Goal: Task Accomplishment & Management: Use online tool/utility

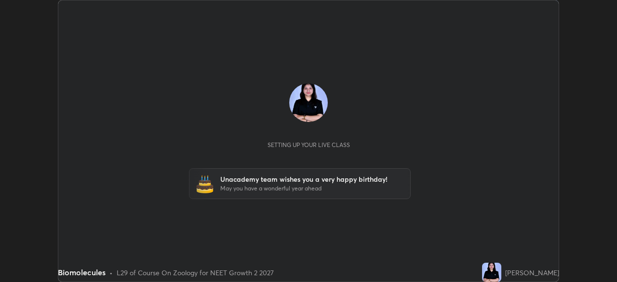
scroll to position [282, 617]
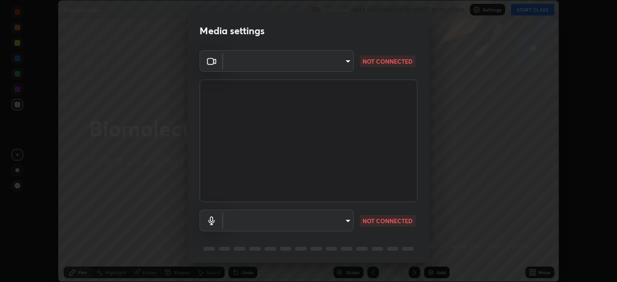
type input "ad1316253fc82caab8833b16f446f6190c0a1393f2fe476eda4a237e719545d4"
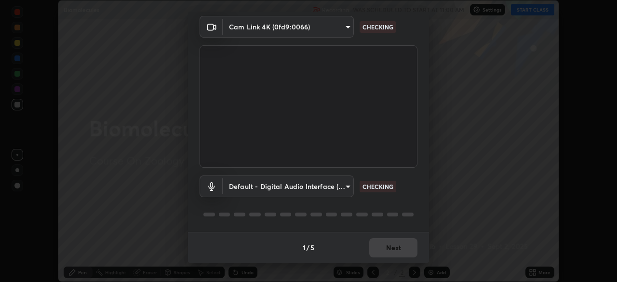
click at [317, 187] on body "Erase all Biomolecules Recording WAS SCHEDULED TO START AT 11:00 AM Settings ST…" at bounding box center [308, 141] width 617 height 282
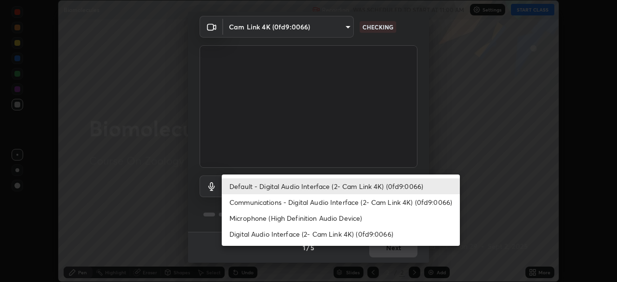
click at [307, 203] on li "Communications - Digital Audio Interface (2- Cam Link 4K) (0fd9:0066)" at bounding box center [341, 202] width 238 height 16
type input "communications"
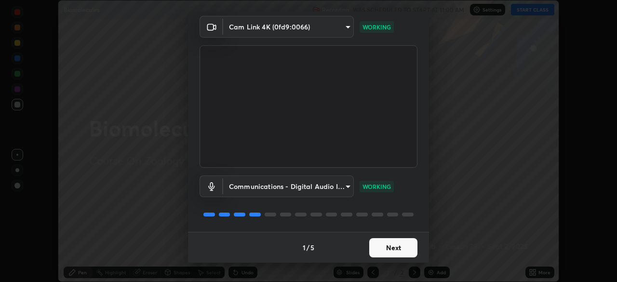
click at [396, 247] on button "Next" at bounding box center [393, 247] width 48 height 19
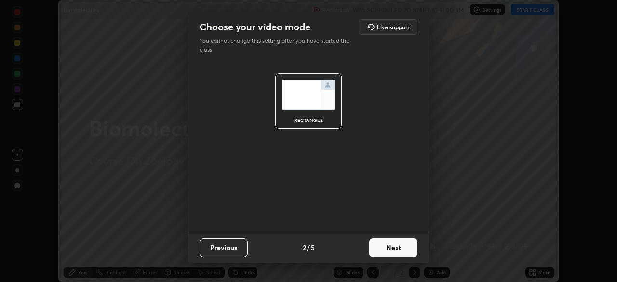
scroll to position [0, 0]
click at [404, 248] on button "Next" at bounding box center [393, 247] width 48 height 19
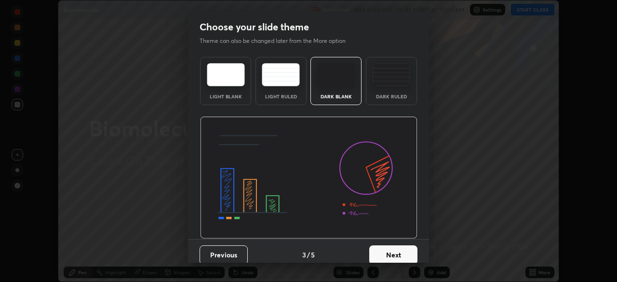
click at [409, 250] on button "Next" at bounding box center [393, 254] width 48 height 19
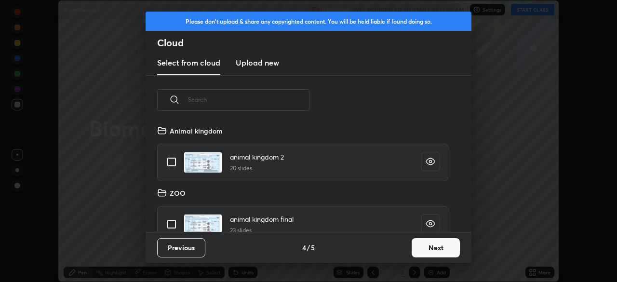
scroll to position [107, 310]
click at [433, 243] on button "Next" at bounding box center [436, 247] width 48 height 19
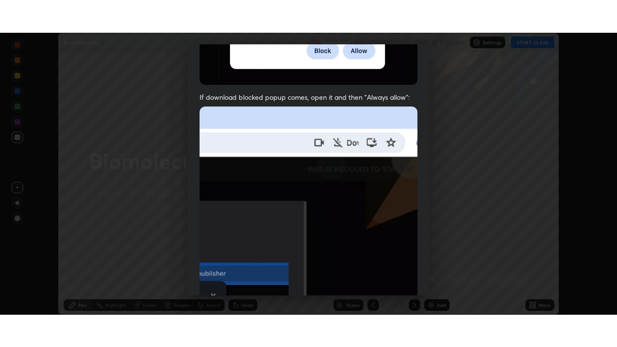
scroll to position [231, 0]
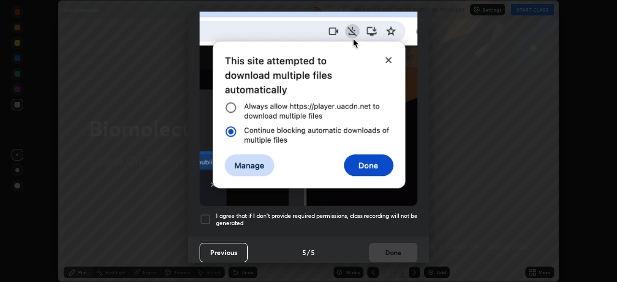
click at [203, 216] on div at bounding box center [206, 220] width 12 height 12
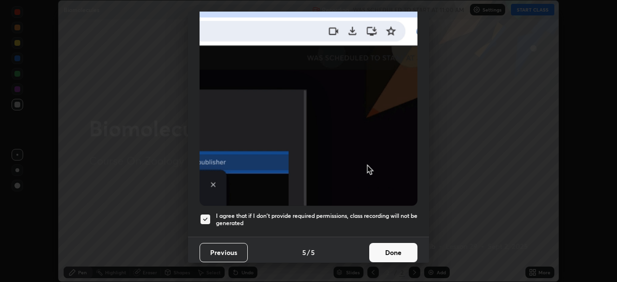
click at [388, 247] on button "Done" at bounding box center [393, 252] width 48 height 19
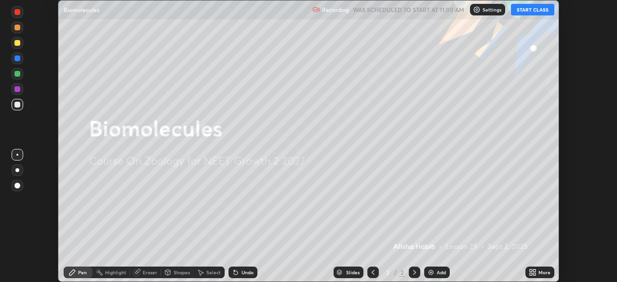
click at [530, 270] on icon at bounding box center [531, 271] width 2 height 2
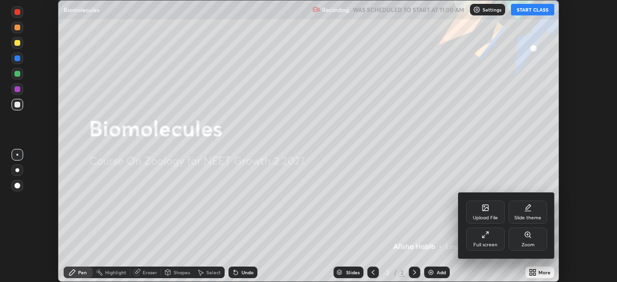
click at [480, 241] on div "Full screen" at bounding box center [485, 239] width 39 height 23
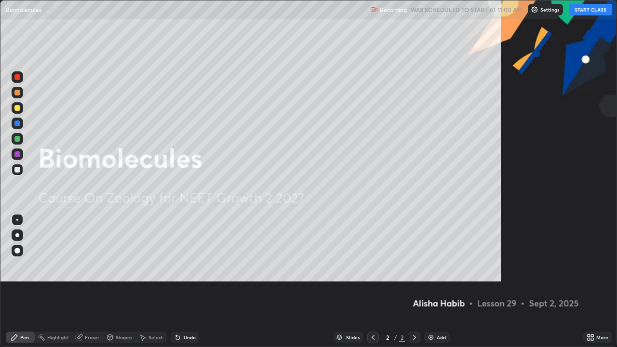
scroll to position [347, 617]
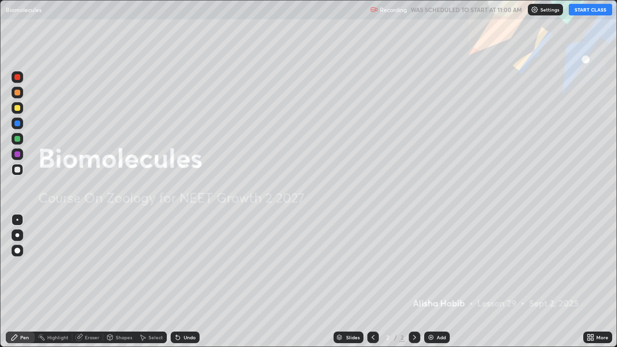
click at [582, 6] on button "START CLASS" at bounding box center [590, 10] width 43 height 12
click at [18, 236] on div at bounding box center [17, 235] width 4 height 4
click at [431, 282] on img at bounding box center [431, 338] width 8 height 8
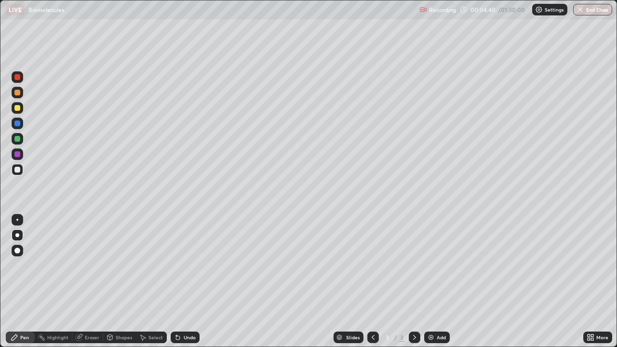
click at [183, 282] on div "Undo" at bounding box center [185, 338] width 29 height 12
click at [176, 282] on icon at bounding box center [176, 335] width 1 height 1
click at [187, 282] on div "Undo" at bounding box center [190, 337] width 12 height 5
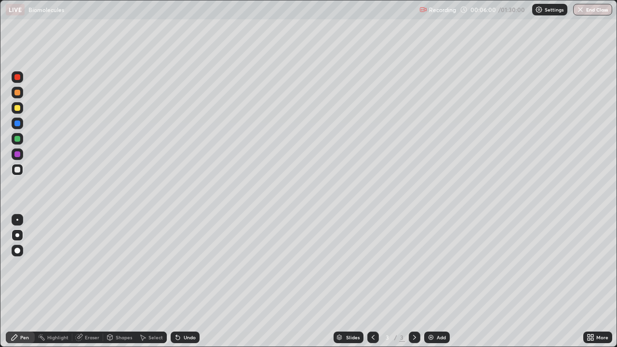
click at [187, 282] on div "Undo" at bounding box center [190, 337] width 12 height 5
click at [186, 282] on div "Undo" at bounding box center [185, 338] width 29 height 12
click at [185, 282] on div "Undo" at bounding box center [185, 338] width 29 height 12
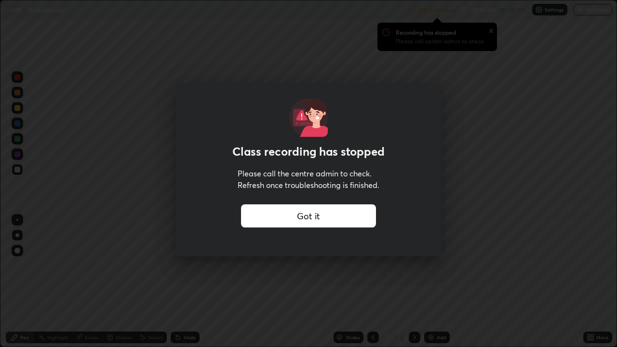
click at [268, 217] on div "Got it" at bounding box center [308, 215] width 135 height 23
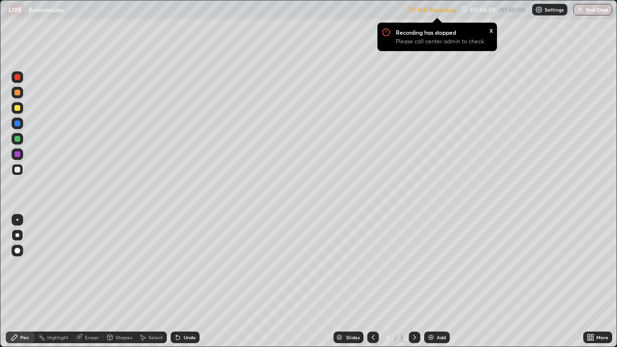
click at [541, 12] on img at bounding box center [539, 10] width 8 height 8
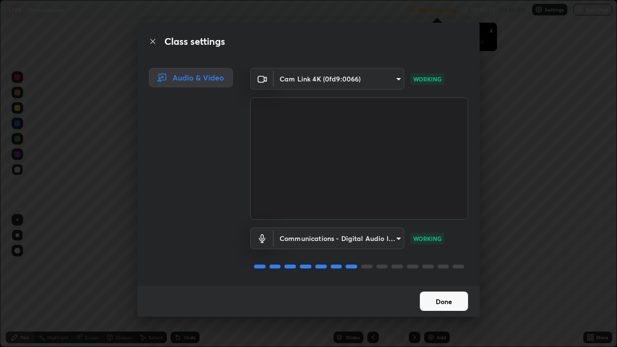
click at [466, 282] on button "Done" at bounding box center [444, 301] width 48 height 19
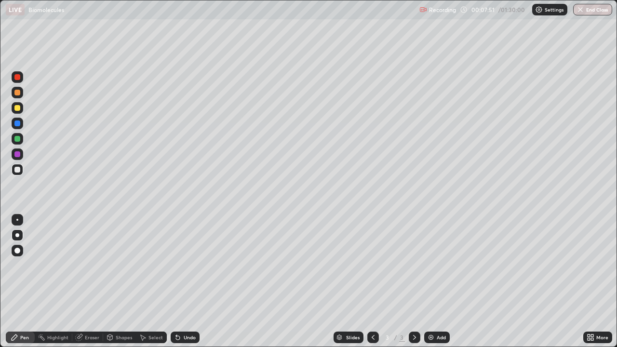
click at [22, 139] on div at bounding box center [18, 139] width 12 height 12
click at [184, 282] on div "Undo" at bounding box center [190, 337] width 12 height 5
click at [182, 282] on div "Undo" at bounding box center [185, 338] width 29 height 12
click at [95, 282] on div "Eraser" at bounding box center [92, 337] width 14 height 5
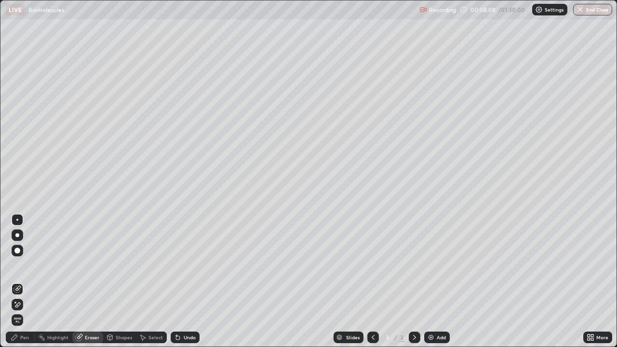
click at [28, 282] on div "Pen" at bounding box center [20, 338] width 29 height 12
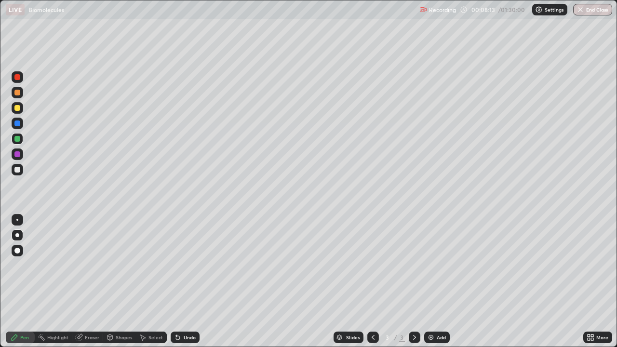
click at [21, 170] on div at bounding box center [18, 170] width 12 height 12
click at [19, 122] on div at bounding box center [17, 124] width 6 height 6
click at [19, 143] on div at bounding box center [18, 139] width 12 height 12
click at [17, 108] on div at bounding box center [17, 108] width 6 height 6
click at [434, 282] on div "Add" at bounding box center [437, 338] width 26 height 12
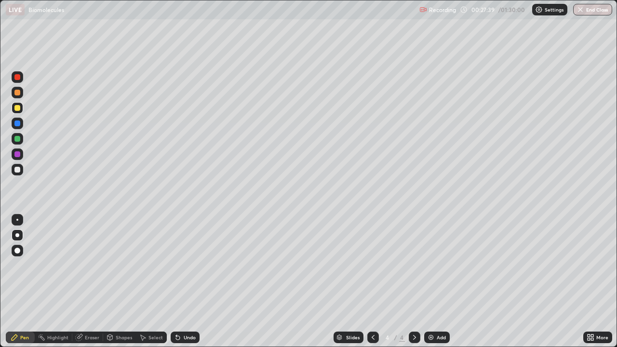
click at [18, 172] on div at bounding box center [17, 170] width 6 height 6
click at [22, 137] on div at bounding box center [18, 139] width 12 height 12
click at [21, 171] on div at bounding box center [18, 170] width 12 height 12
click at [18, 123] on div at bounding box center [17, 124] width 6 height 6
click at [194, 282] on div "Undo" at bounding box center [190, 337] width 12 height 5
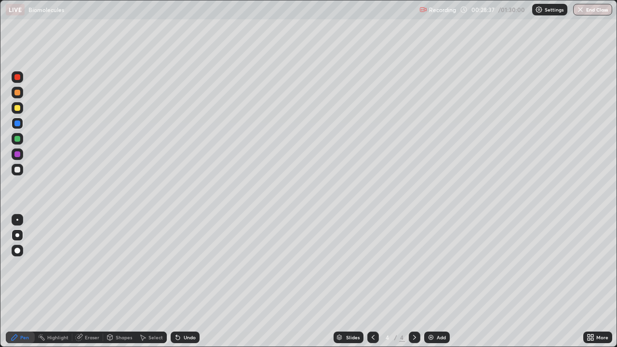
click at [18, 154] on div at bounding box center [17, 154] width 6 height 6
click at [10, 239] on div at bounding box center [17, 235] width 15 height 15
click at [21, 168] on div at bounding box center [18, 170] width 12 height 12
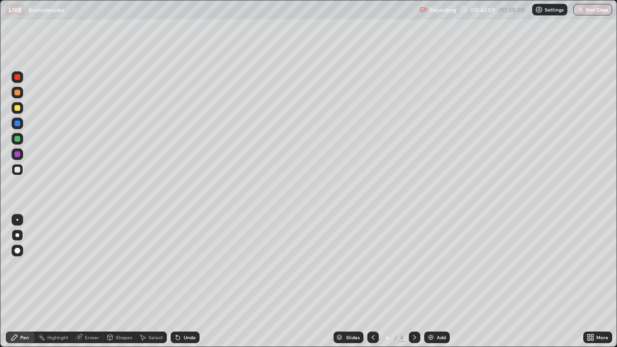
click at [431, 282] on img at bounding box center [431, 338] width 8 height 8
click at [182, 282] on div "Undo" at bounding box center [185, 338] width 29 height 12
click at [112, 282] on icon at bounding box center [110, 338] width 5 height 6
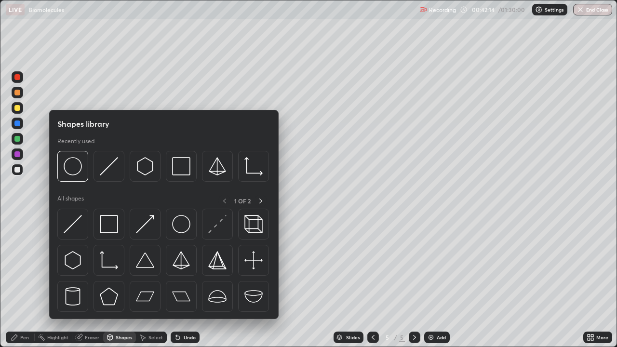
click at [108, 174] on img at bounding box center [109, 166] width 18 height 18
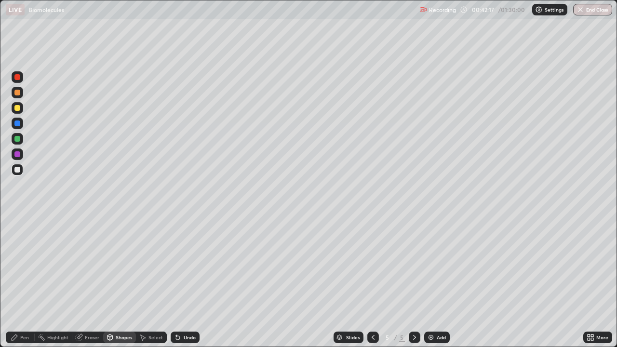
click at [21, 282] on div "Pen" at bounding box center [24, 337] width 9 height 5
click at [437, 282] on div "Add" at bounding box center [441, 337] width 9 height 5
click at [119, 282] on div "Shapes" at bounding box center [124, 337] width 16 height 5
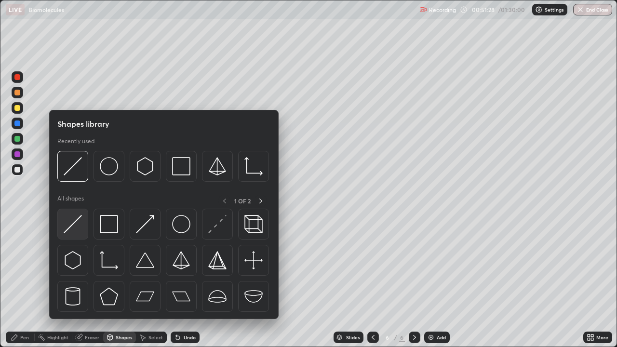
click at [81, 220] on img at bounding box center [73, 224] width 18 height 18
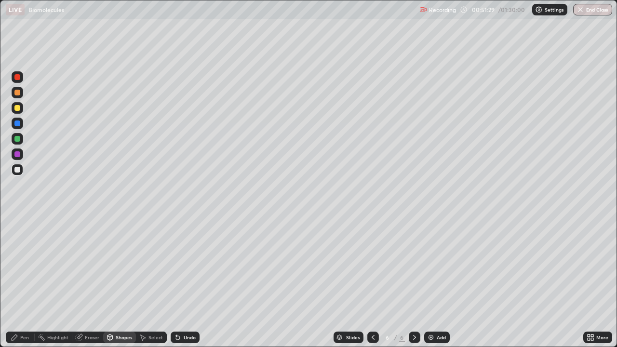
click at [0, 219] on div "Setting up your live class Unacademy team wishes you a very happy birthday! May…" at bounding box center [308, 173] width 617 height 347
click at [187, 282] on div "Undo" at bounding box center [190, 337] width 12 height 5
click at [24, 282] on div "Pen" at bounding box center [20, 338] width 29 height 12
click at [23, 90] on div at bounding box center [18, 93] width 12 height 12
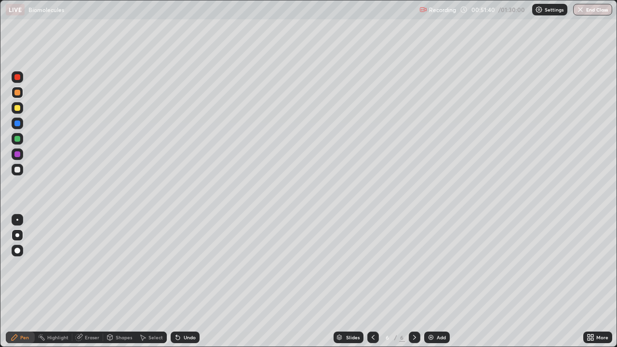
click at [21, 137] on div at bounding box center [18, 139] width 12 height 12
click at [188, 282] on div "Undo" at bounding box center [190, 337] width 12 height 5
click at [187, 282] on div "Undo" at bounding box center [190, 337] width 12 height 5
click at [185, 282] on div "Undo" at bounding box center [185, 338] width 29 height 12
click at [187, 282] on div "Undo" at bounding box center [190, 337] width 12 height 5
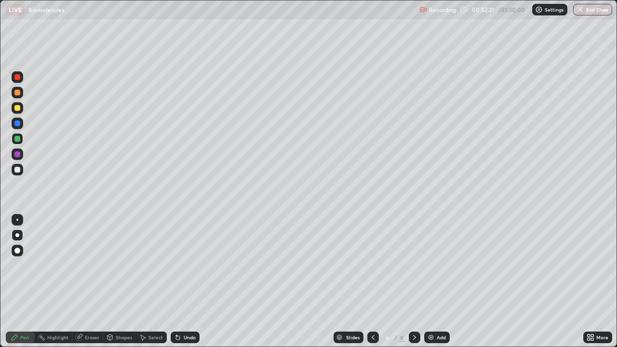
click at [21, 173] on div at bounding box center [18, 170] width 12 height 12
click at [180, 282] on div "Undo" at bounding box center [185, 338] width 29 height 12
click at [185, 282] on div "Undo" at bounding box center [185, 338] width 29 height 12
click at [185, 282] on div "Undo" at bounding box center [190, 337] width 12 height 5
click at [181, 282] on div "Undo" at bounding box center [185, 338] width 29 height 12
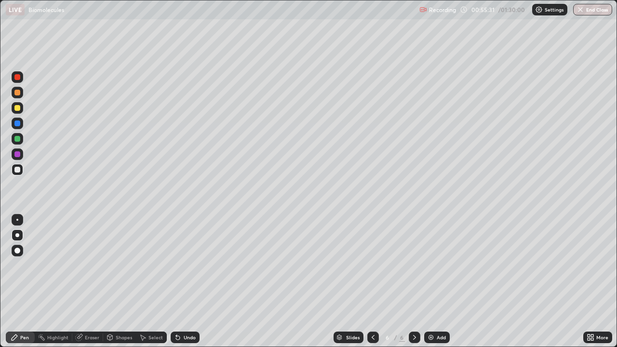
click at [179, 282] on icon at bounding box center [178, 338] width 8 height 8
click at [181, 282] on div "Undo" at bounding box center [185, 338] width 29 height 12
click at [435, 282] on div "Add" at bounding box center [437, 338] width 26 height 12
click at [372, 282] on icon at bounding box center [373, 338] width 8 height 8
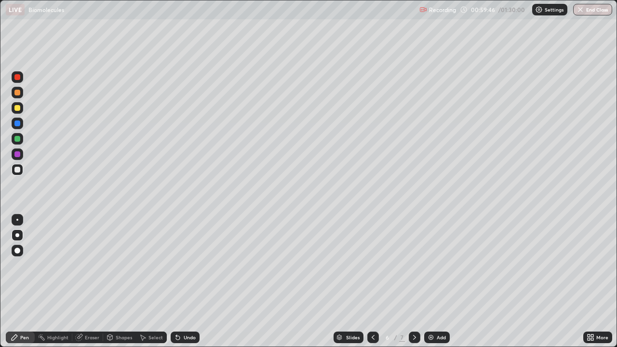
click at [413, 282] on icon at bounding box center [415, 338] width 8 height 8
click at [22, 94] on div at bounding box center [18, 93] width 12 height 12
click at [21, 168] on div at bounding box center [18, 170] width 12 height 12
click at [180, 282] on icon at bounding box center [178, 338] width 8 height 8
click at [541, 6] on img at bounding box center [539, 10] width 8 height 8
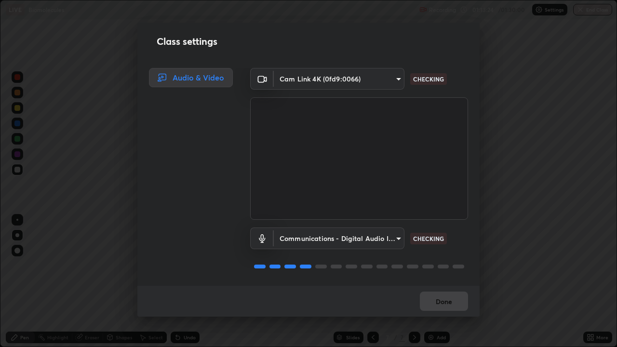
click at [385, 81] on body "Erase all LIVE Biomolecules Recording 01:13:24 / 01:30:00 Settings End Class Se…" at bounding box center [308, 173] width 617 height 347
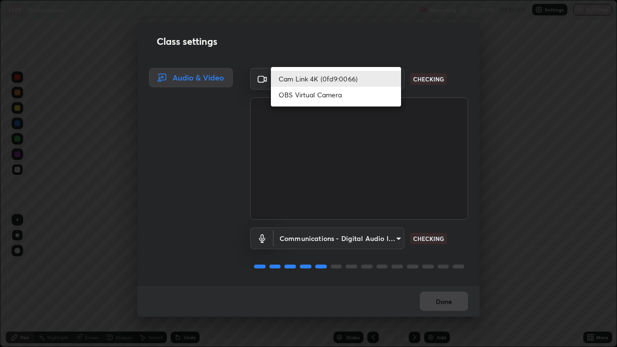
click at [377, 237] on div at bounding box center [308, 173] width 617 height 347
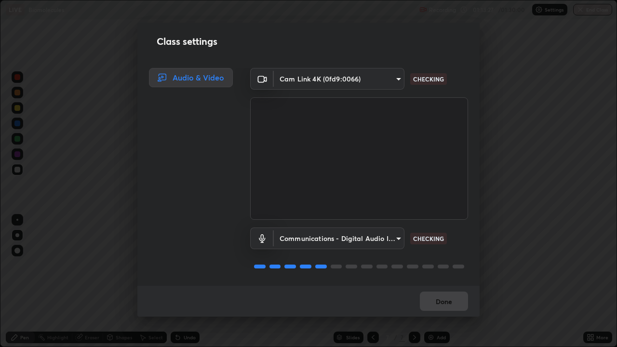
click at [376, 240] on body "Erase all LIVE Biomolecules Recording 01:13:27 / 01:30:00 Settings End Class Se…" at bounding box center [308, 173] width 617 height 347
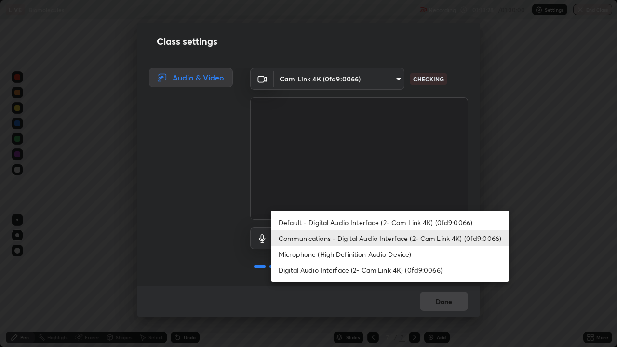
click at [360, 269] on li "Digital Audio Interface (2- Cam Link 4K) (0fd9:0066)" at bounding box center [390, 270] width 238 height 16
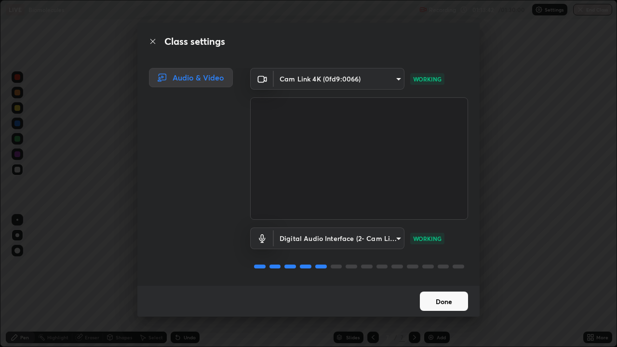
scroll to position [1, 0]
click at [392, 242] on body "Erase all LIVE Biomolecules Recording 01:13:44 / 01:30:00 Settings End Class Se…" at bounding box center [308, 173] width 617 height 347
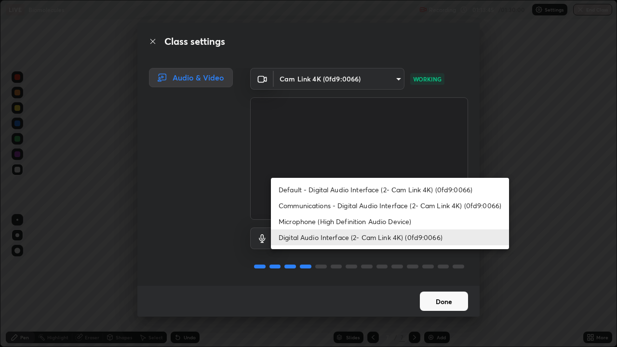
click at [384, 217] on li "Microphone (High Definition Audio Device)" at bounding box center [390, 222] width 238 height 16
type input "712b71dbdb2dab5b8556445200b059dfff917b139fe84eb0cdab5f0581fb381c"
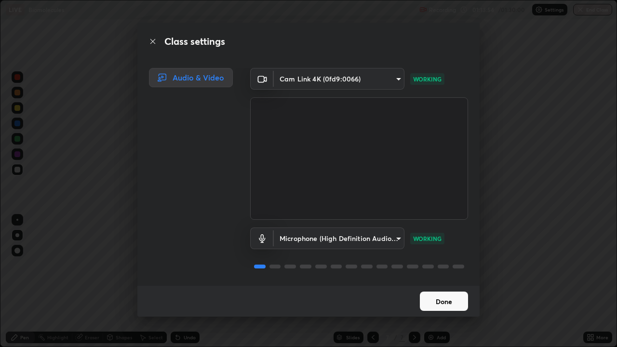
click at [443, 282] on button "Done" at bounding box center [444, 301] width 48 height 19
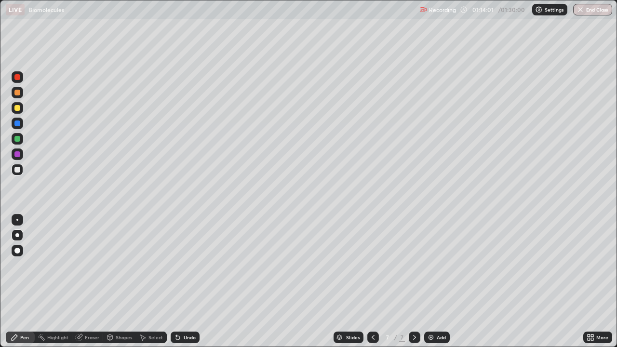
click at [585, 5] on button "End Class" at bounding box center [592, 10] width 39 height 12
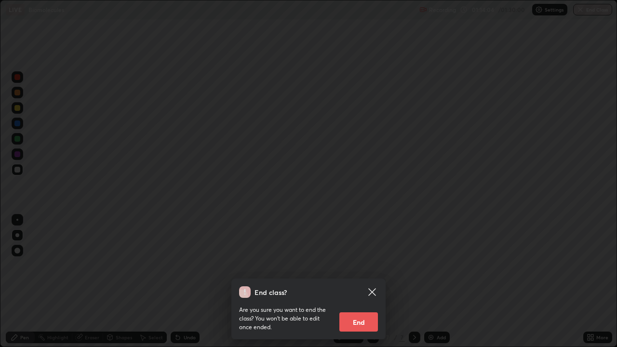
click at [371, 282] on button "End" at bounding box center [358, 321] width 39 height 19
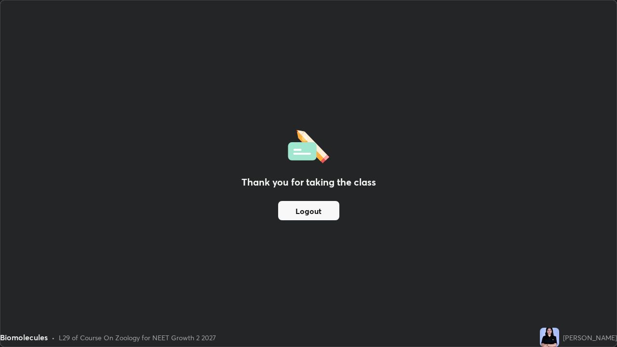
click at [319, 209] on button "Logout" at bounding box center [308, 210] width 61 height 19
